Goal: Task Accomplishment & Management: Use online tool/utility

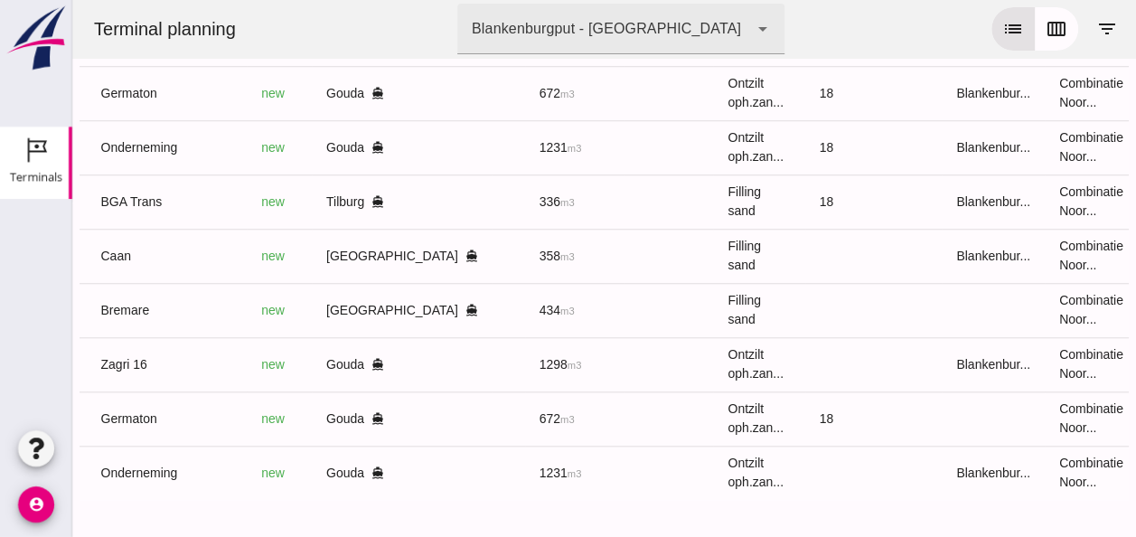
scroll to position [0, 466]
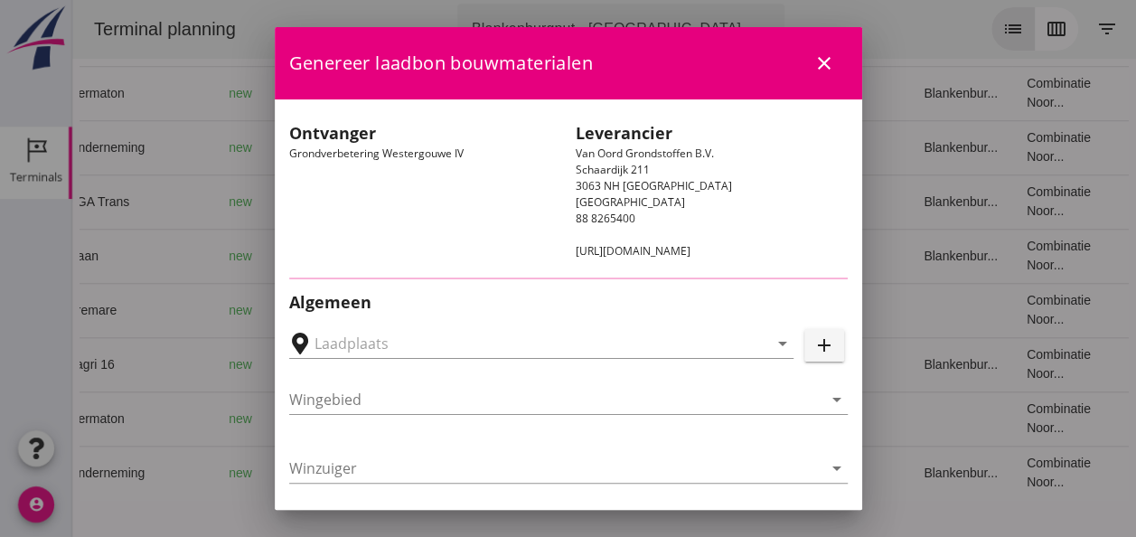
type input "Loswal Fa. J. Bos&Zonen, [GEOGRAPHIC_DATA]"
type input "Onderneming"
type input "[PERSON_NAME]"
type input "1231"
type input "Ontzilt oph.zand [75] (6120)"
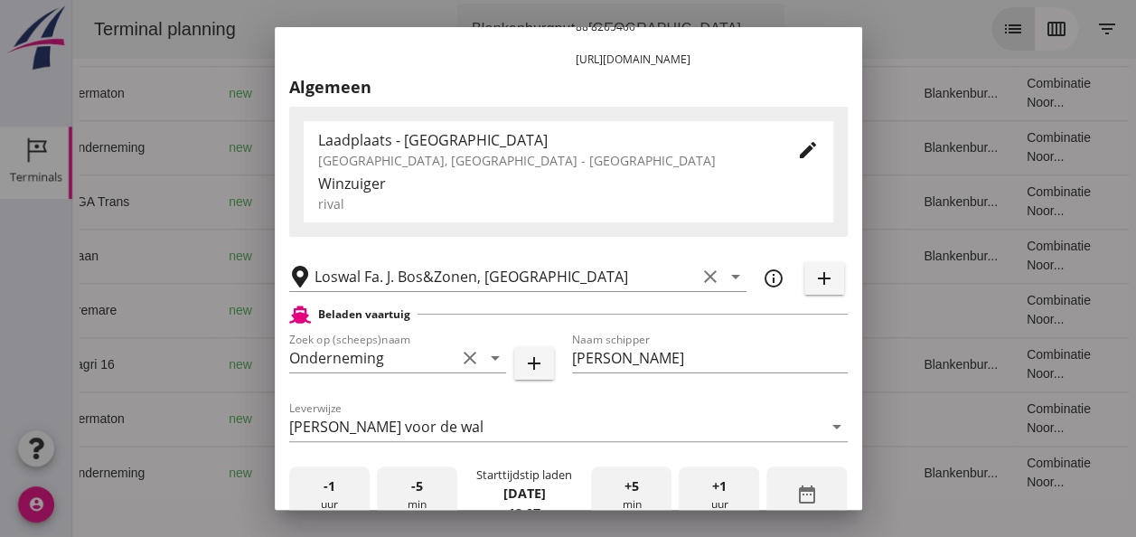
scroll to position [361, 0]
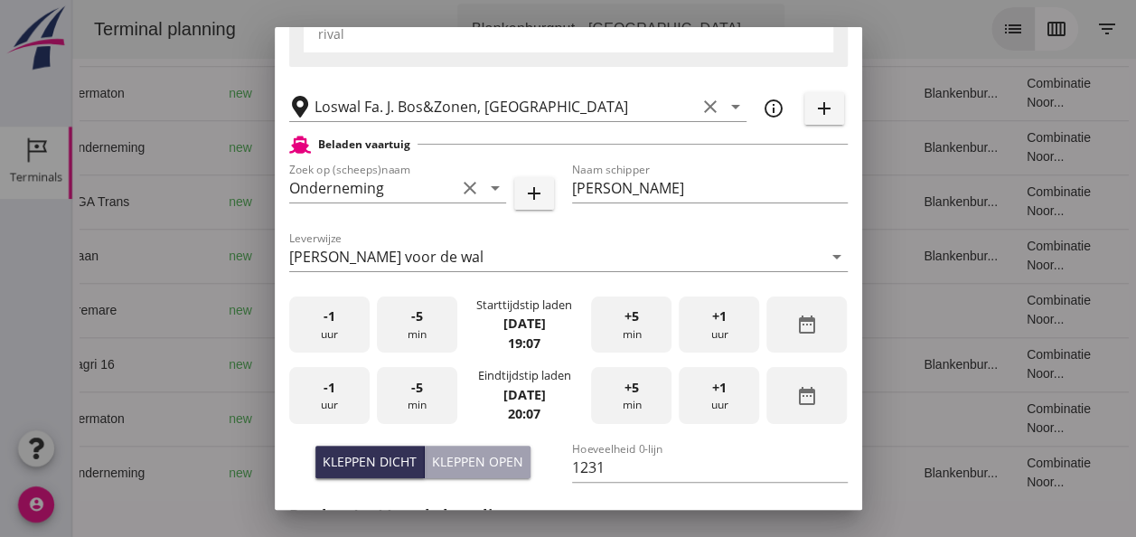
drag, startPoint x: 345, startPoint y: 324, endPoint x: 358, endPoint y: 322, distance: 12.9
click at [351, 323] on div "-1 uur" at bounding box center [329, 324] width 80 height 57
click at [402, 314] on div "-5 min" at bounding box center [417, 324] width 80 height 57
click at [343, 398] on div "-1 uur" at bounding box center [329, 395] width 80 height 57
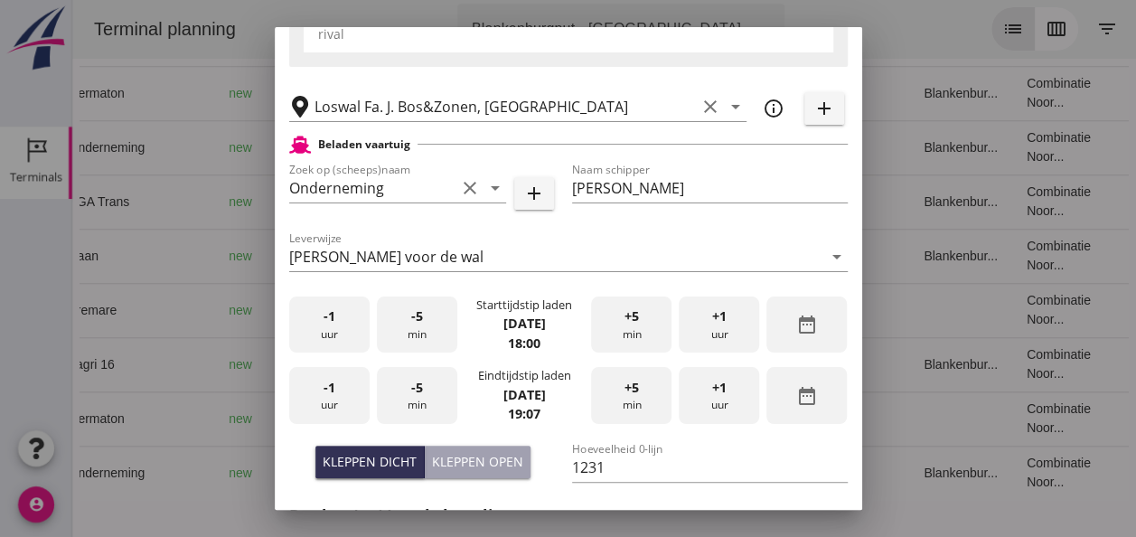
click at [417, 399] on div "-5 min" at bounding box center [417, 395] width 80 height 57
click at [470, 464] on div "Kleppen open" at bounding box center [477, 461] width 91 height 19
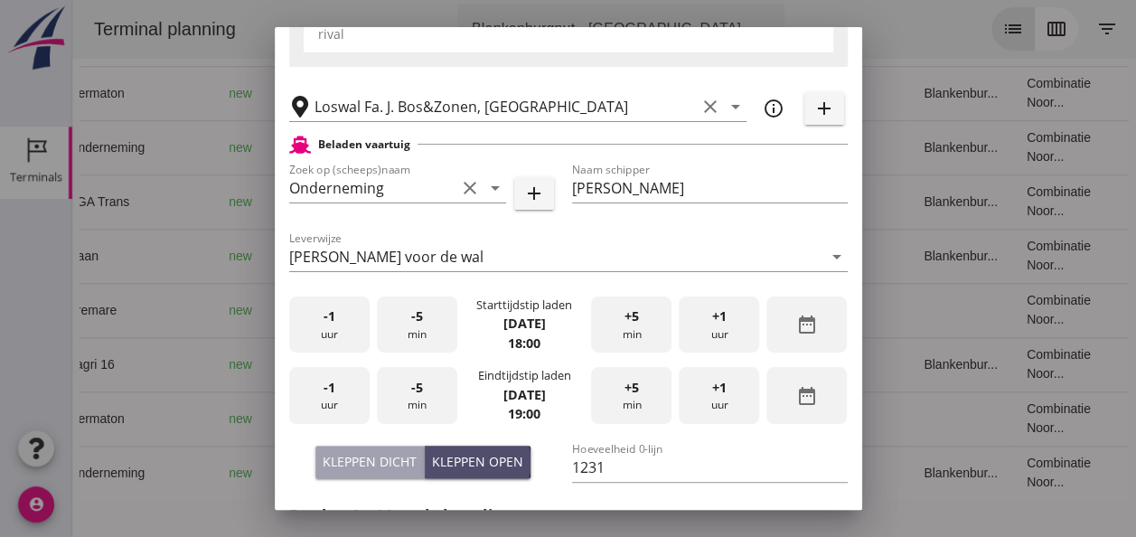
type input "1003"
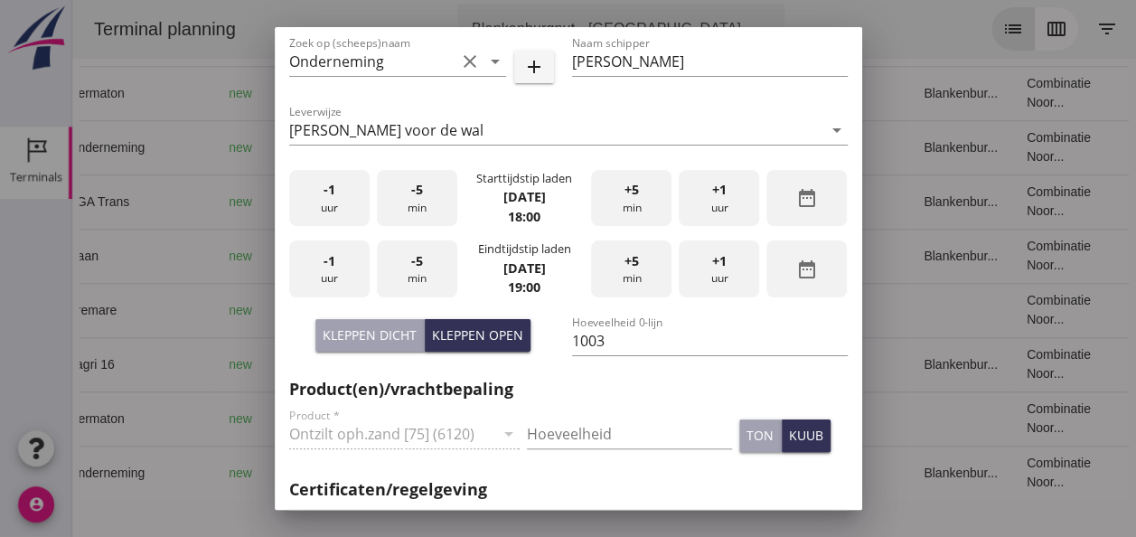
scroll to position [542, 0]
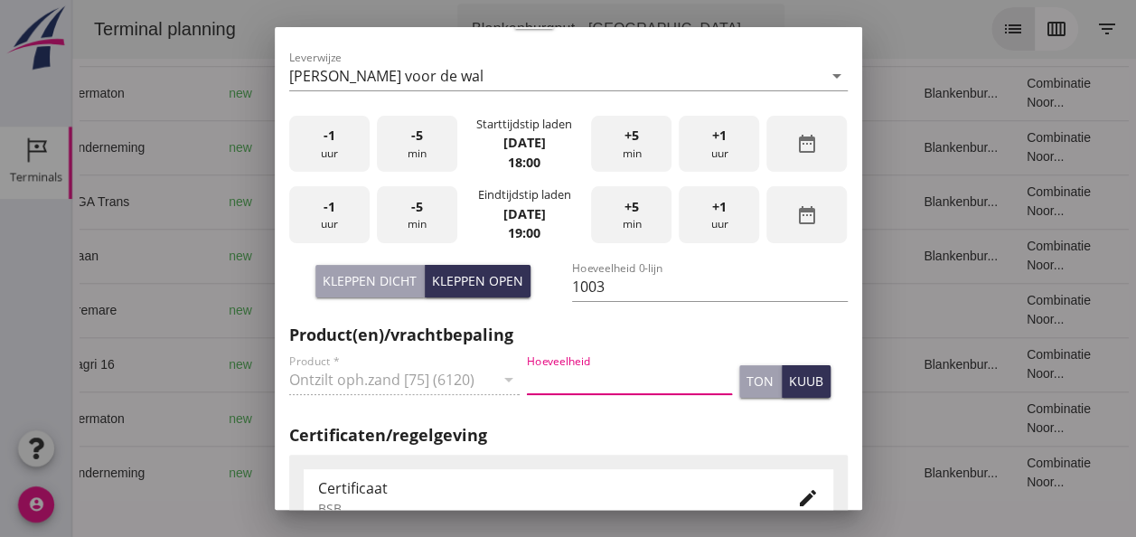
click at [561, 380] on input "Hoeveelheid" at bounding box center [629, 379] width 205 height 29
type input "1003"
click at [799, 387] on div "kuub" at bounding box center [806, 380] width 34 height 19
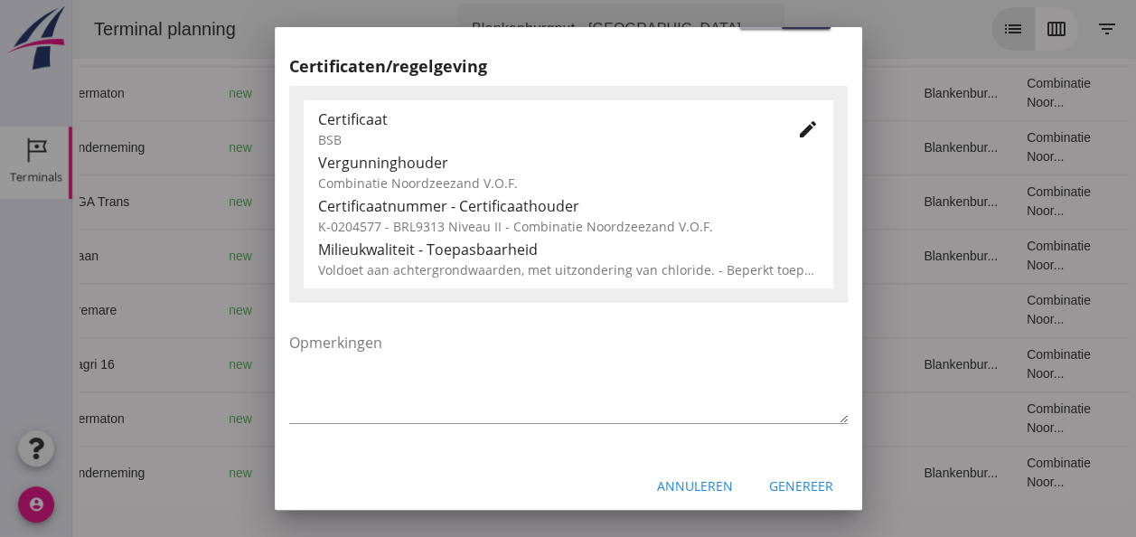
scroll to position [921, 0]
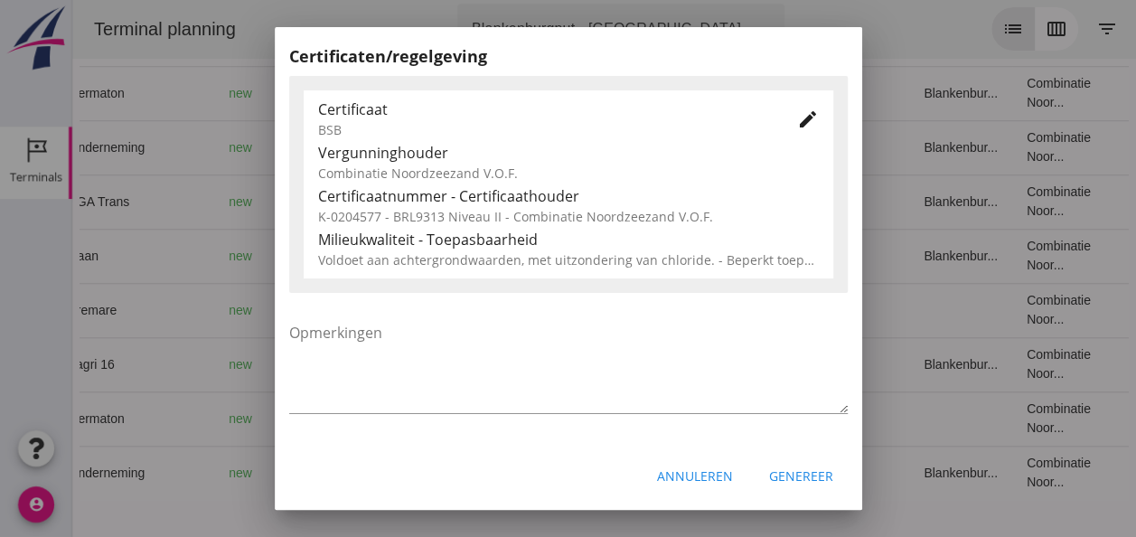
click at [793, 475] on div "Genereer" at bounding box center [801, 475] width 64 height 19
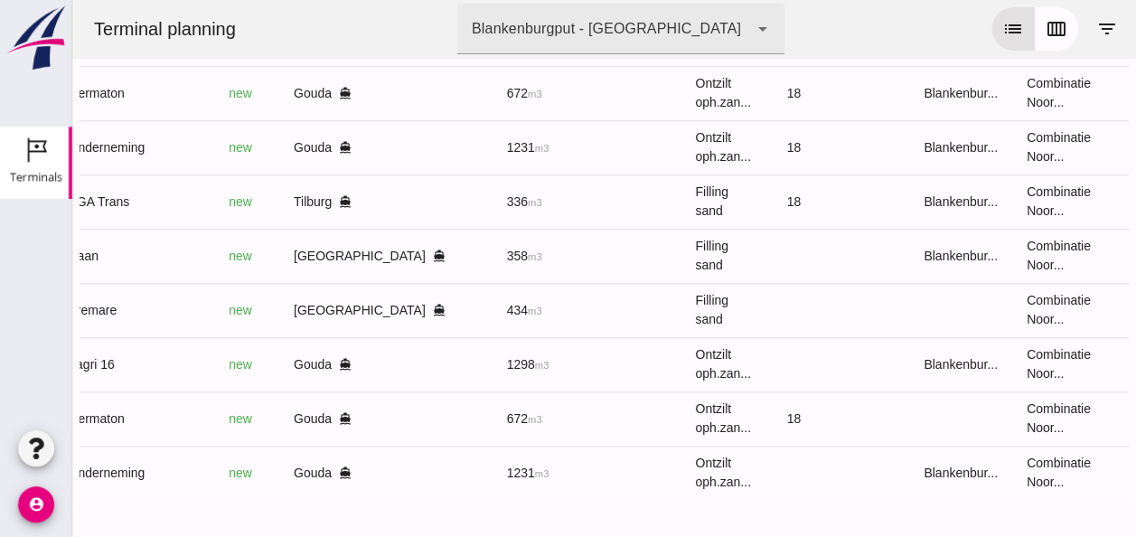
click at [93, 501] on div at bounding box center [604, 519] width 1049 height 36
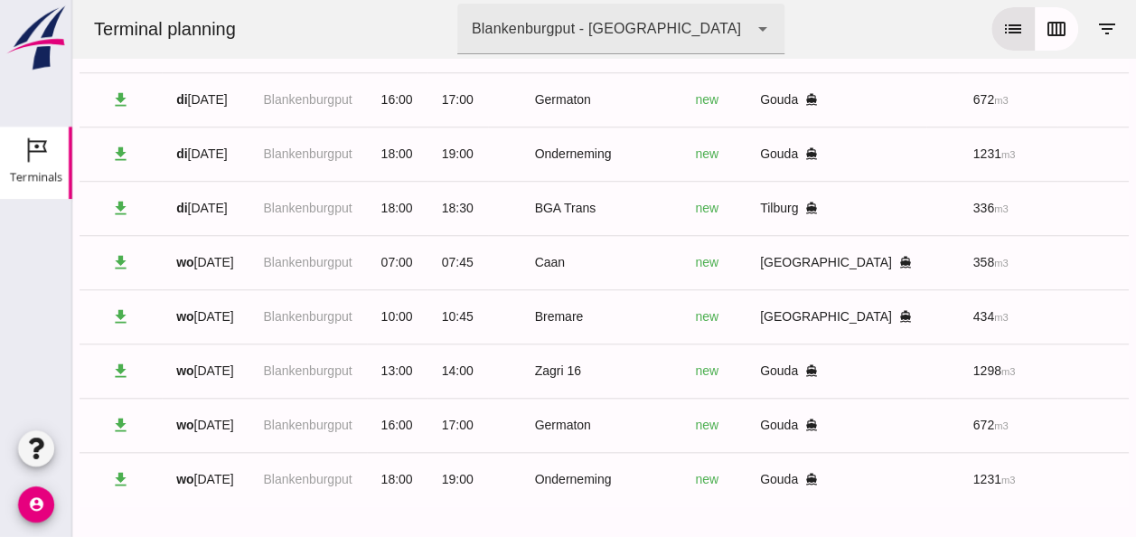
scroll to position [707, 0]
